Goal: Task Accomplishment & Management: Use online tool/utility

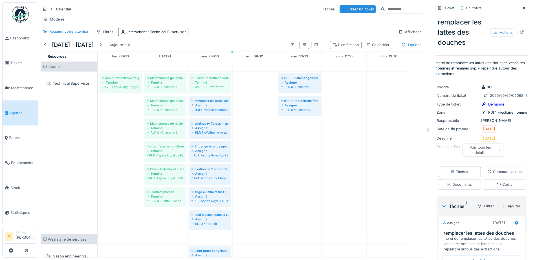
scroll to position [4, 0]
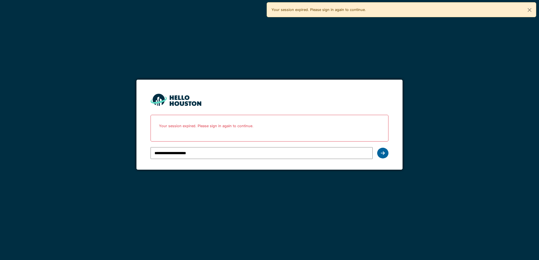
click at [385, 151] on div at bounding box center [382, 153] width 11 height 11
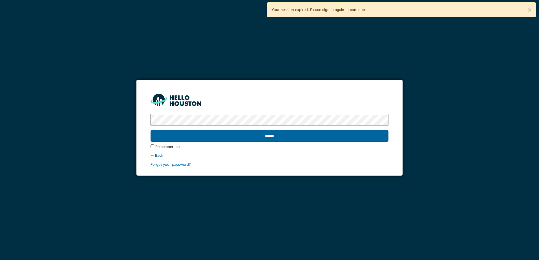
click at [180, 140] on input "******" at bounding box center [270, 136] width 238 height 12
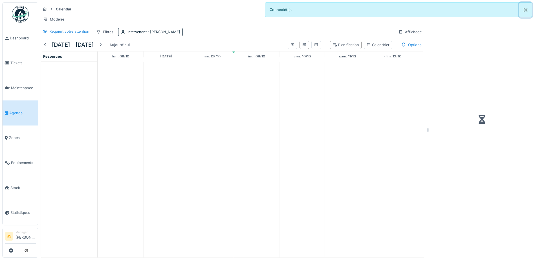
click at [527, 10] on button "Close" at bounding box center [525, 10] width 13 height 15
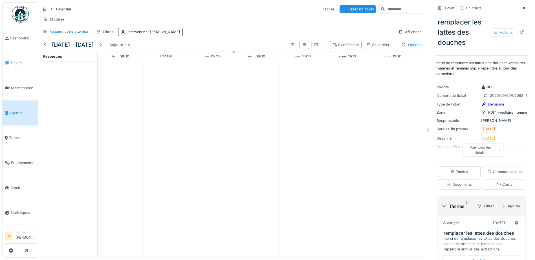
click at [15, 64] on span "Tickets" at bounding box center [22, 62] width 25 height 5
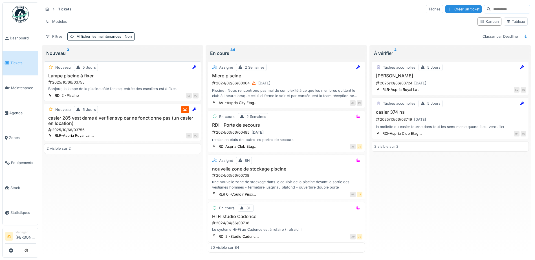
click at [73, 83] on div "2025/10/66/03755" at bounding box center [123, 82] width 151 height 5
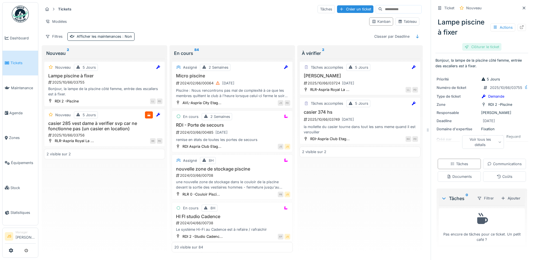
click at [484, 48] on div "Clôturer le ticket" at bounding box center [481, 47] width 39 height 8
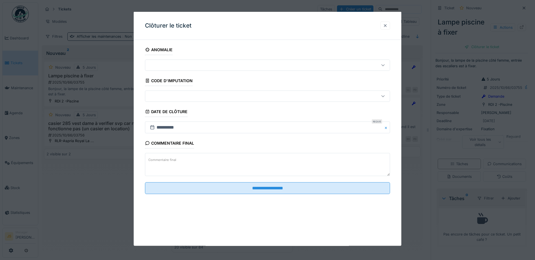
click at [385, 27] on div at bounding box center [385, 25] width 5 height 5
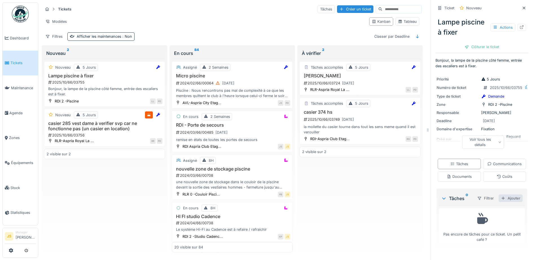
click at [505, 202] on div "Ajouter" at bounding box center [510, 199] width 24 height 8
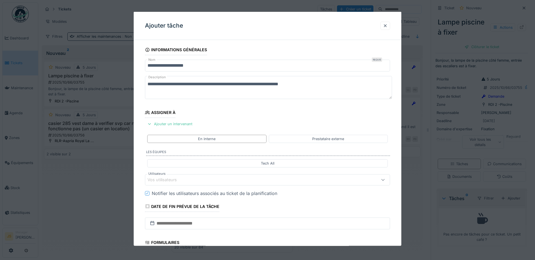
click at [178, 179] on div "Vos utilisateurs" at bounding box center [165, 180] width 37 height 6
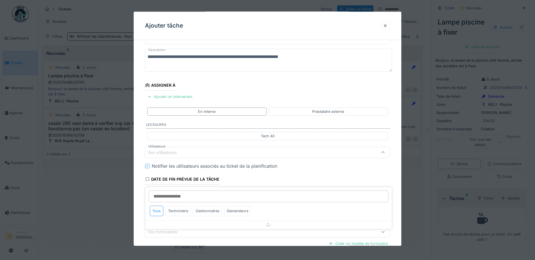
scroll to position [51, 0]
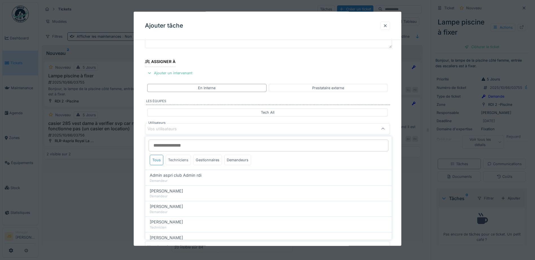
click at [182, 162] on div "Techniciens" at bounding box center [177, 160] width 25 height 10
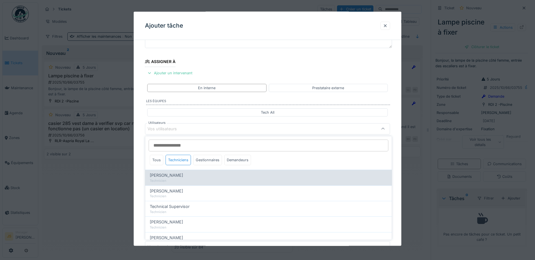
drag, startPoint x: 182, startPoint y: 176, endPoint x: 172, endPoint y: 182, distance: 10.9
click at [182, 177] on span "Alexandre Michailidis" at bounding box center [166, 175] width 33 height 6
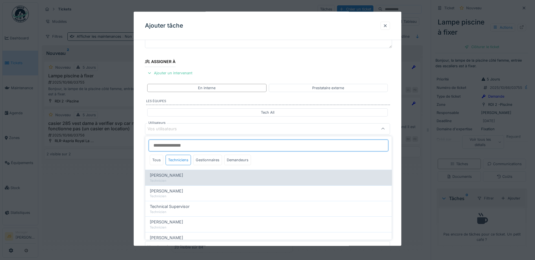
type input "*****"
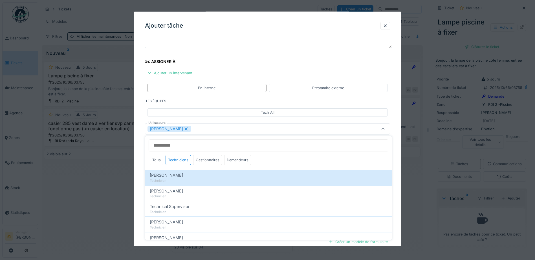
click at [142, 176] on div "**********" at bounding box center [267, 150] width 267 height 313
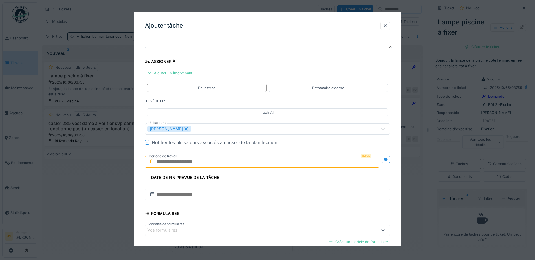
click at [169, 164] on input "text" at bounding box center [262, 162] width 234 height 12
click at [264, 207] on div "9" at bounding box center [263, 208] width 8 height 8
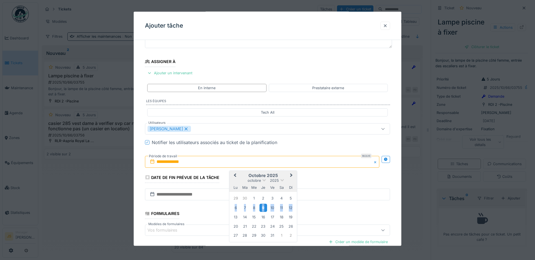
click at [264, 207] on div "9" at bounding box center [263, 208] width 8 height 8
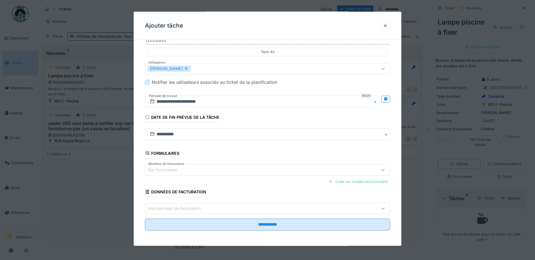
scroll to position [112, 0]
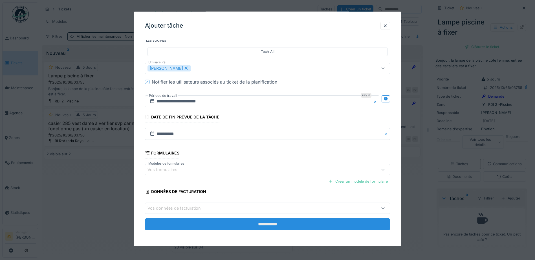
click at [313, 222] on input "**********" at bounding box center [267, 225] width 245 height 12
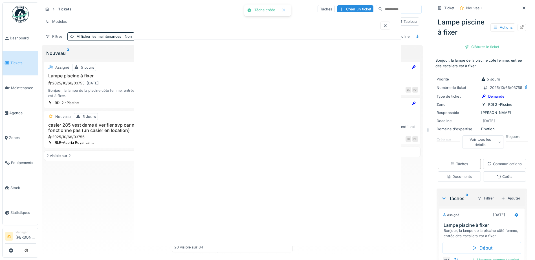
scroll to position [0, 0]
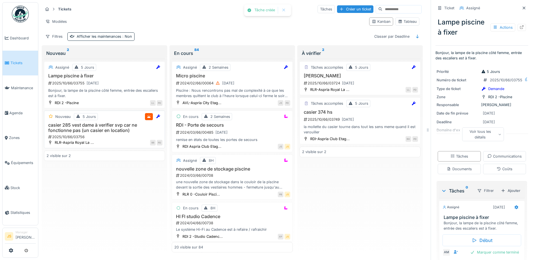
click at [105, 123] on h3 "casier 285 vest dame à verifier svp car ne fonctionne pas (un casier en locatio…" at bounding box center [105, 128] width 116 height 11
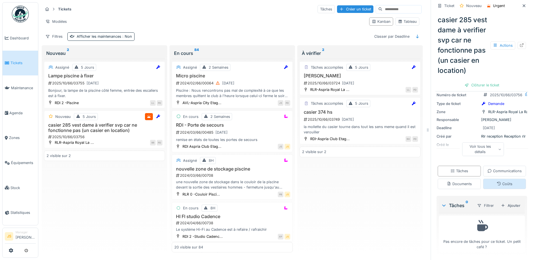
scroll to position [56, 0]
click at [503, 208] on div "Ajouter" at bounding box center [510, 205] width 24 height 8
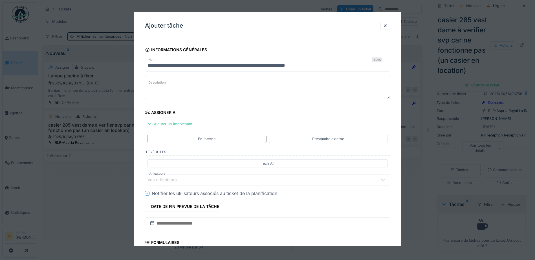
click at [176, 181] on div "Vos utilisateurs" at bounding box center [165, 180] width 37 height 6
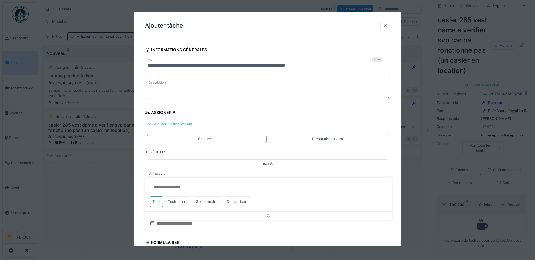
scroll to position [51, 0]
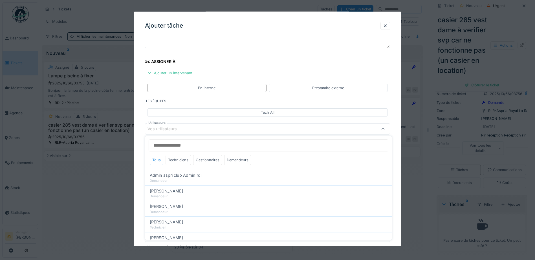
click at [182, 160] on div "Techniciens" at bounding box center [177, 160] width 25 height 10
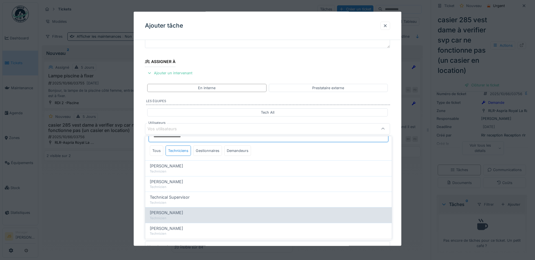
scroll to position [18, 0]
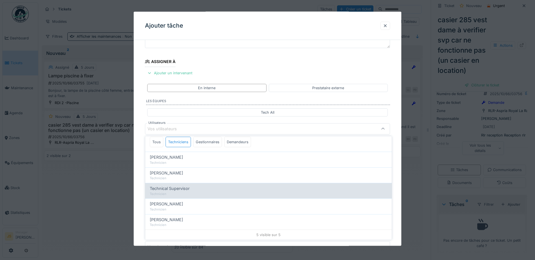
click at [183, 202] on span "Wojciech Wierozebski" at bounding box center [166, 204] width 33 height 6
type input "****"
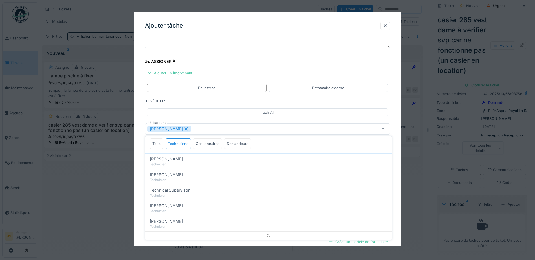
scroll to position [0, 0]
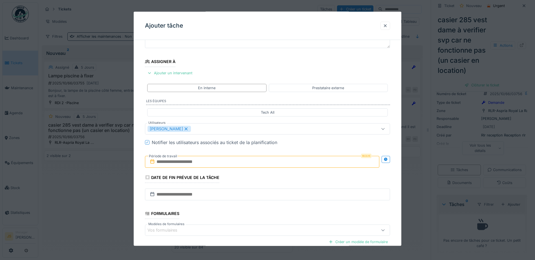
click at [137, 187] on div "**********" at bounding box center [267, 150] width 267 height 313
click at [181, 163] on input "text" at bounding box center [262, 162] width 234 height 12
click at [271, 207] on div "10" at bounding box center [272, 208] width 8 height 8
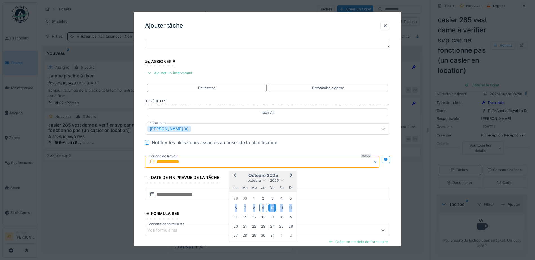
click at [271, 207] on div "10" at bounding box center [272, 208] width 8 height 8
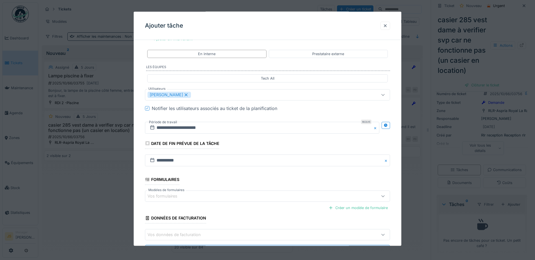
scroll to position [112, 0]
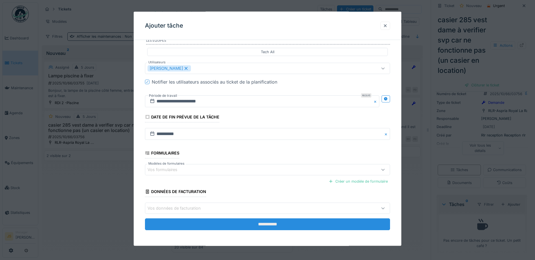
click at [288, 226] on input "**********" at bounding box center [267, 225] width 245 height 12
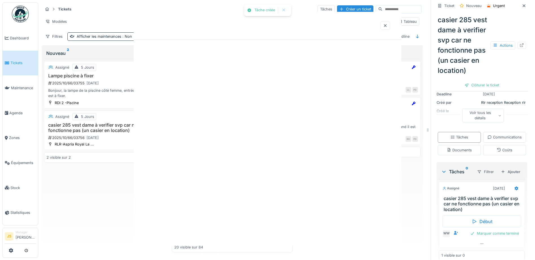
scroll to position [0, 0]
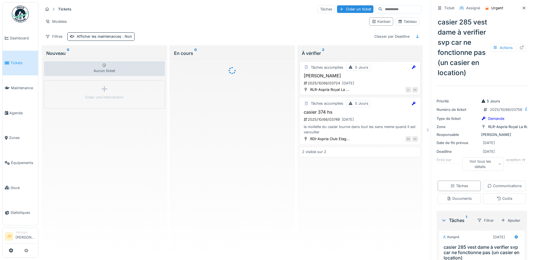
click at [322, 78] on h3 "[PERSON_NAME]" at bounding box center [360, 75] width 116 height 5
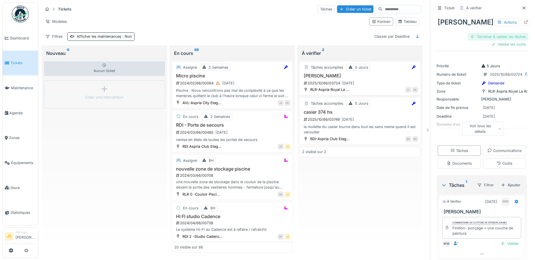
click at [489, 36] on div "Terminer & valider les tâches" at bounding box center [498, 37] width 60 height 8
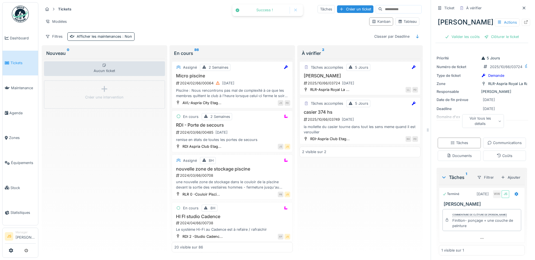
click at [493, 36] on div "Clôturer le ticket" at bounding box center [501, 37] width 39 height 8
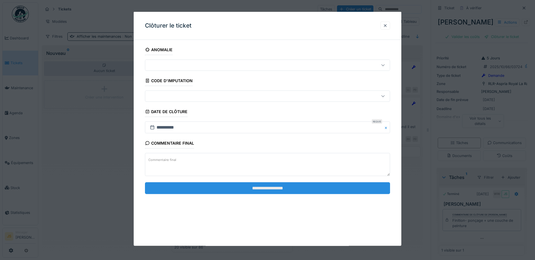
click at [226, 189] on input "**********" at bounding box center [267, 188] width 245 height 12
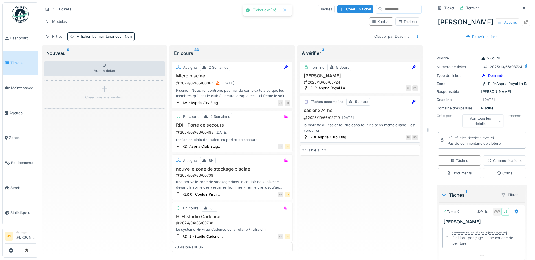
click at [332, 117] on div "2025/10/66/03749 [DATE]" at bounding box center [360, 117] width 115 height 7
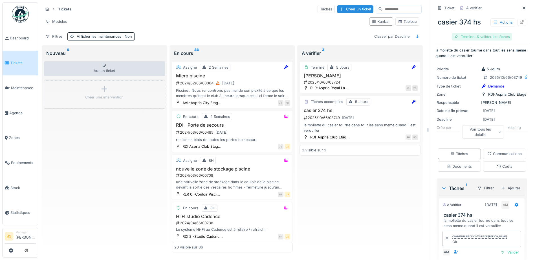
click at [483, 36] on div "Terminer & valider les tâches" at bounding box center [482, 37] width 60 height 8
click at [478, 36] on div "Clôturer le ticket" at bounding box center [481, 37] width 39 height 8
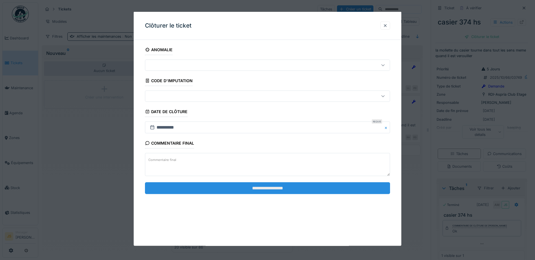
click at [230, 187] on input "**********" at bounding box center [267, 188] width 245 height 12
